Goal: Communication & Community: Answer question/provide support

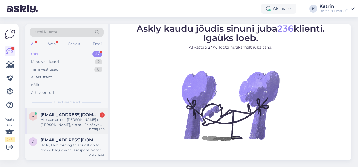
click at [56, 119] on div "Ma saan aru, et [PERSON_NAME] e-[PERSON_NAME], siis mul 14 päeva tagastamisõigu…" at bounding box center [73, 122] width 64 height 10
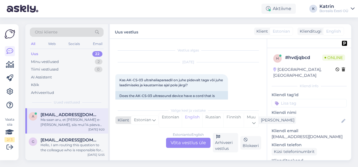
scroll to position [127, 0]
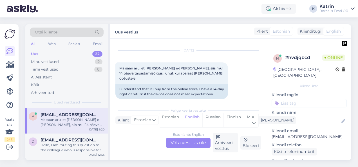
click at [201, 143] on div "Estonian to English Võta vestlus üle" at bounding box center [188, 143] width 44 height 10
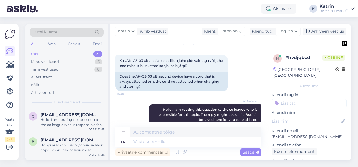
scroll to position [28, 0]
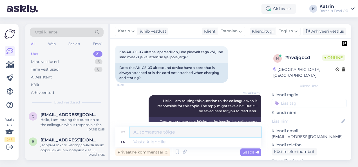
click at [149, 132] on textarea at bounding box center [195, 132] width 131 height 10
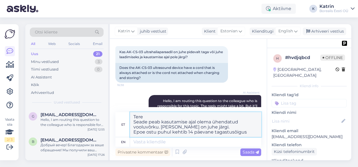
click at [248, 132] on textarea "Tere Seade peab kasutamise ajal olema ühendatud vooluvõrku. [PERSON_NAME] on ju…" at bounding box center [195, 124] width 131 height 25
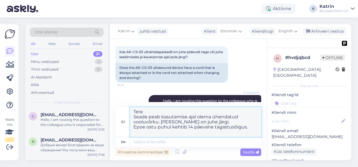
paste textarea "14-päevase tagastamisõiguse kasutamiseks ei tohi tellitud [PERSON_NAME] kasutad…"
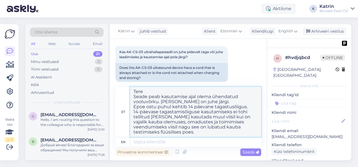
click at [136, 107] on textarea "Tere Seade peab kasutamise ajal olema ühendatud vooluvõrku. [PERSON_NAME] on ju…" at bounding box center [195, 112] width 131 height 50
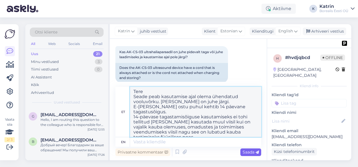
type textarea "Tere Seade peab kasutamise ajal olema ühendatud vooluvõrku. [PERSON_NAME] on ju…"
click at [249, 152] on span "Saada" at bounding box center [250, 152] width 16 height 5
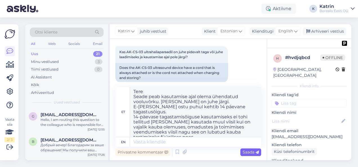
click at [249, 152] on span "Saada" at bounding box center [250, 152] width 16 height 5
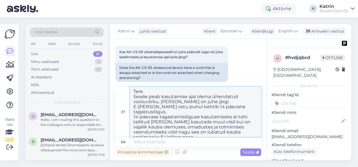
drag, startPoint x: 151, startPoint y: 132, endPoint x: 130, endPoint y: 90, distance: 46.9
click at [130, 90] on textarea "Tere Seade peab kasutamise ajal olema ühendatud vooluvõrku. [PERSON_NAME] on ju…" at bounding box center [195, 112] width 131 height 50
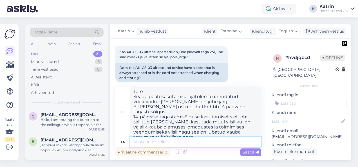
click at [148, 141] on textarea at bounding box center [195, 142] width 131 height 10
paste textarea "Tere Seade peab kasutamise ajal olema ühendatud vooluvõrku. [PERSON_NAME] on ju…"
type textarea "Tere Seade peab kasutamise ajal olema ühendatud vooluvõrku. [PERSON_NAME] on ju…"
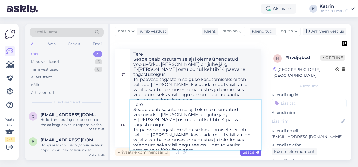
type textarea "Tere Seade peab kasutamise ajal olema ühendatud vooluvõrku. [PERSON_NAME] on ju…"
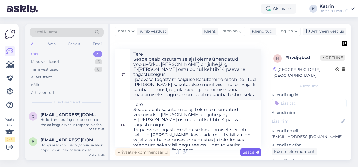
click at [244, 151] on span "Saada" at bounding box center [250, 152] width 16 height 5
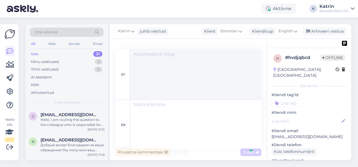
scroll to position [209, 0]
